Goal: Navigation & Orientation: Find specific page/section

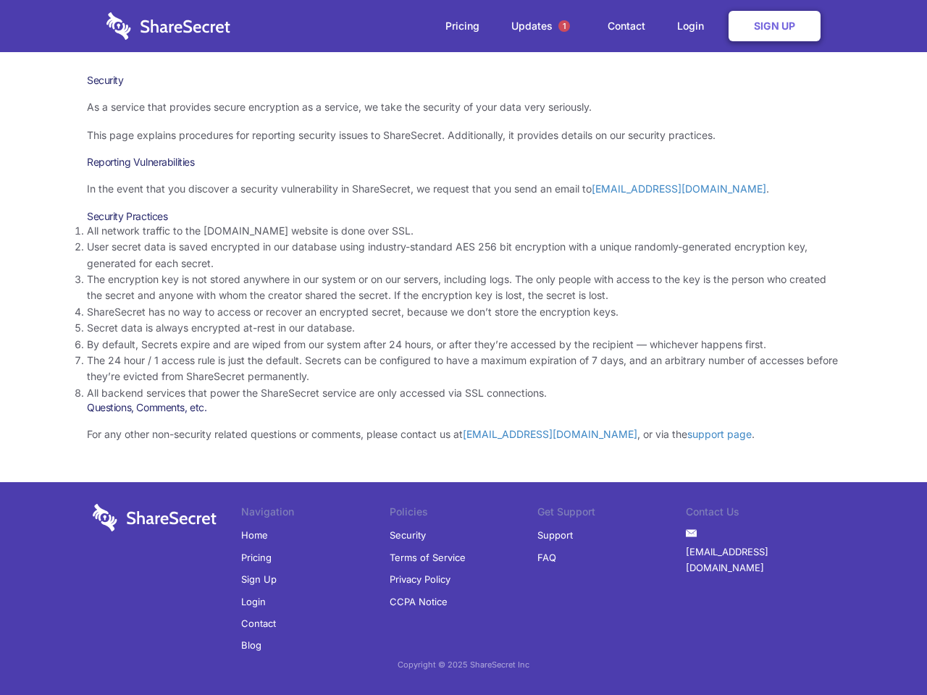
click at [463, 348] on li "By default, Secrets expire and are wiped from our system after 24 hours, or aft…" at bounding box center [463, 345] width 753 height 16
click at [564, 26] on span "1" at bounding box center [564, 26] width 12 height 12
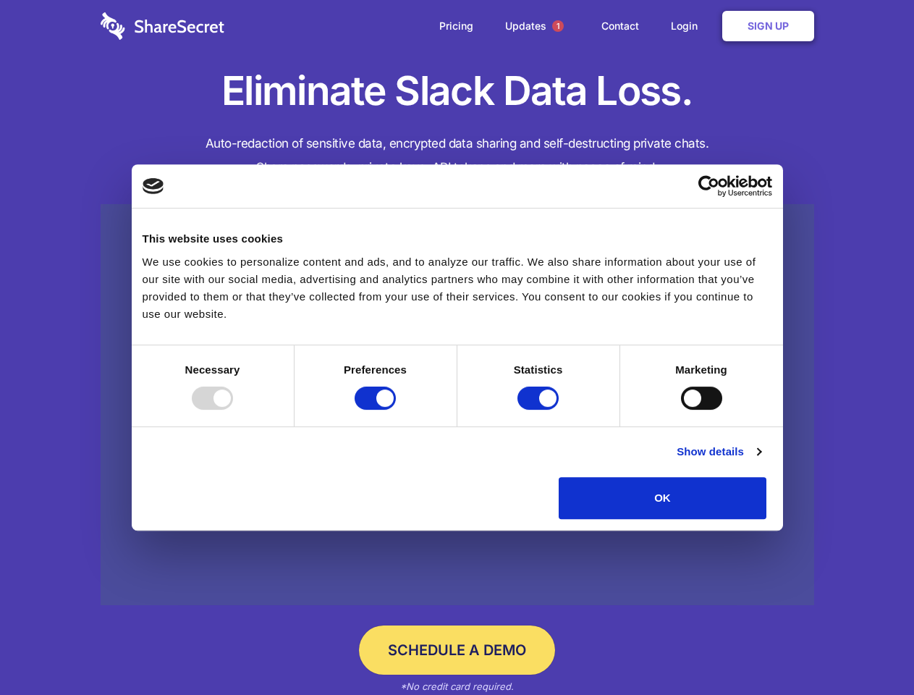
click at [233, 410] on div at bounding box center [212, 398] width 41 height 23
click at [396, 410] on input "Preferences" at bounding box center [375, 398] width 41 height 23
checkbox input "false"
click at [540, 410] on input "Statistics" at bounding box center [538, 398] width 41 height 23
checkbox input "false"
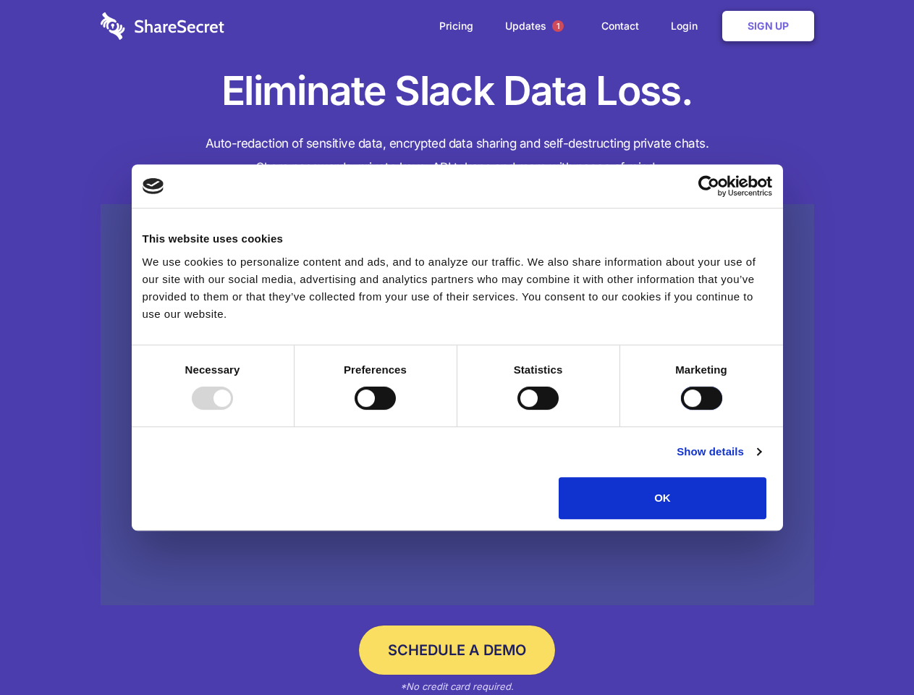
click at [681, 410] on input "Marketing" at bounding box center [701, 398] width 41 height 23
checkbox input "true"
click at [761, 460] on link "Show details" at bounding box center [719, 451] width 84 height 17
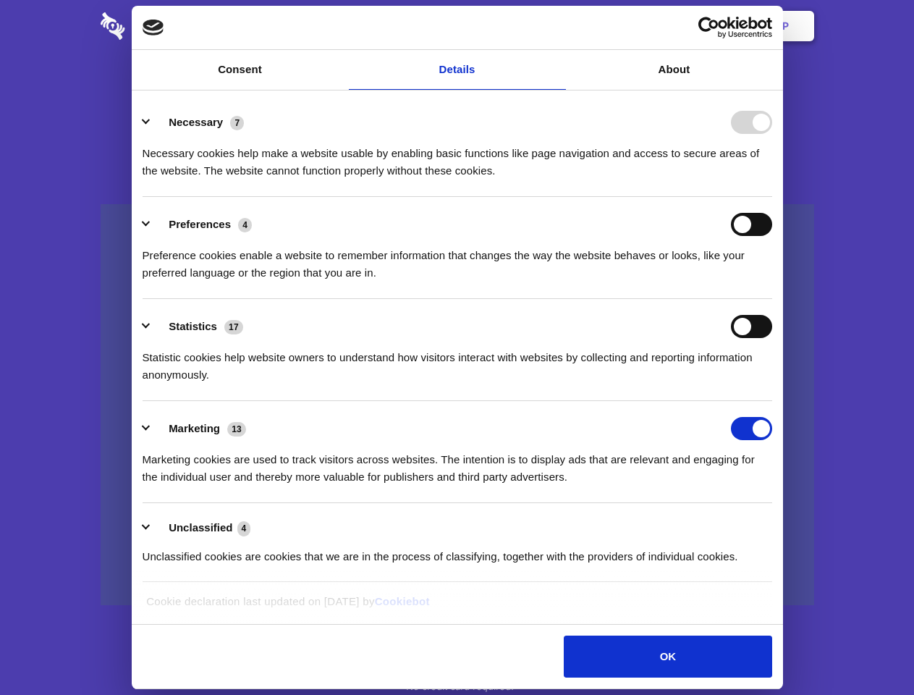
click at [772, 197] on li "Necessary 7 Necessary cookies help make a website usable by enabling basic func…" at bounding box center [458, 146] width 630 height 102
click at [557, 26] on span "1" at bounding box center [558, 26] width 12 height 12
